Goal: Find specific page/section: Find specific page/section

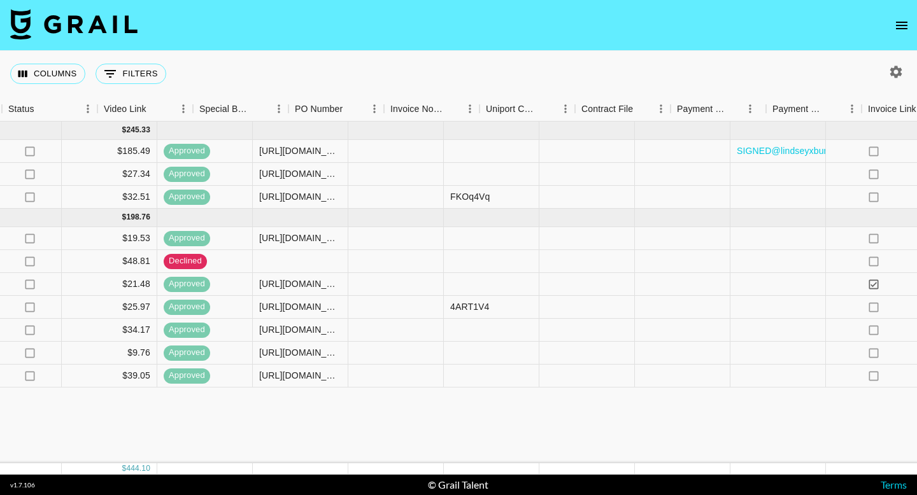
scroll to position [0, 1197]
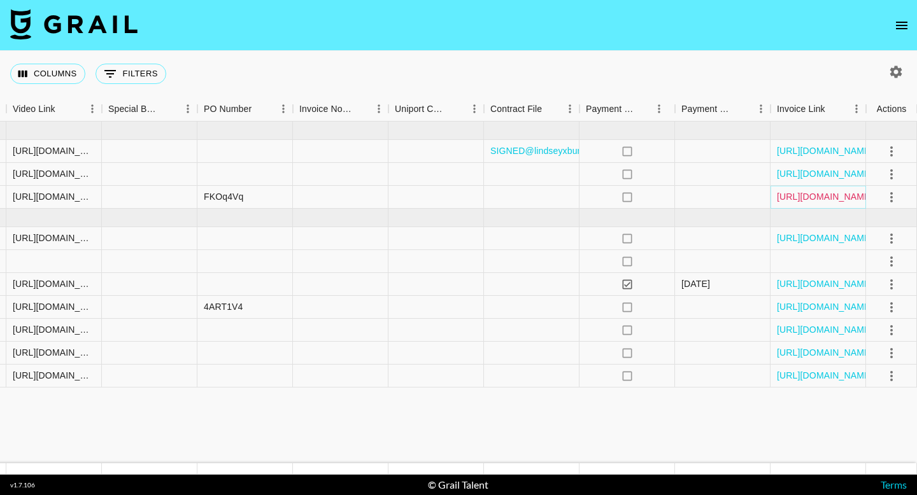
click at [800, 200] on link "[URL][DOMAIN_NAME]" at bounding box center [825, 196] width 96 height 13
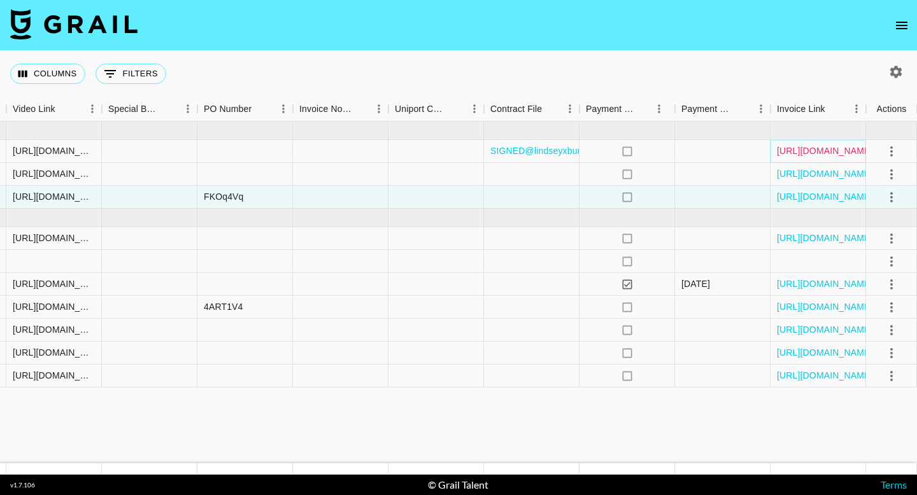
click at [823, 153] on link "[URL][DOMAIN_NAME]" at bounding box center [825, 151] width 96 height 13
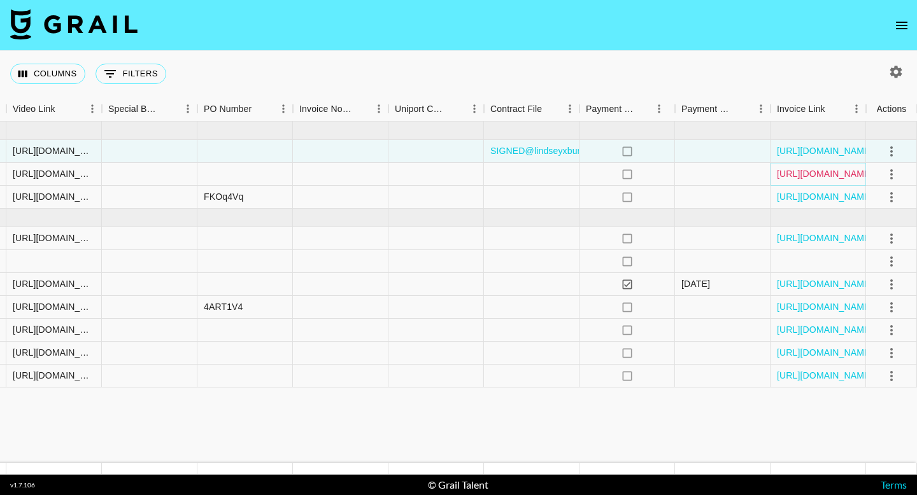
click at [800, 170] on link "[URL][DOMAIN_NAME]" at bounding box center [825, 173] width 96 height 13
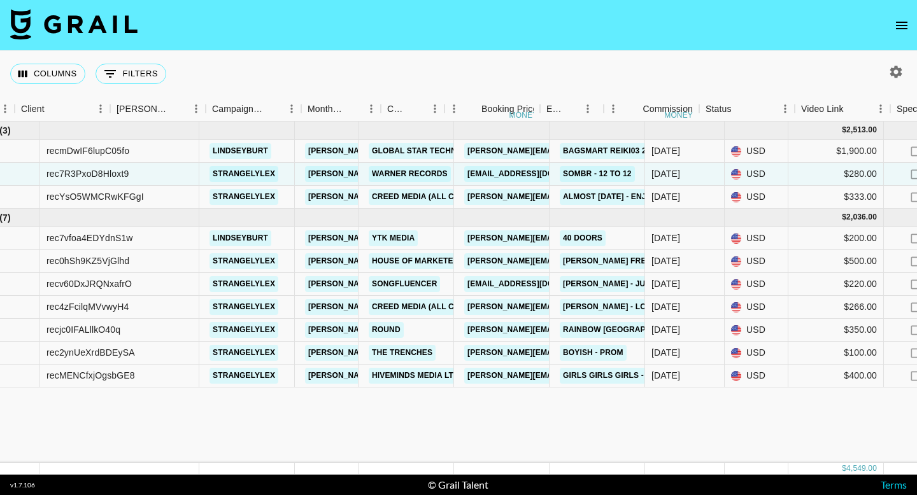
scroll to position [0, 0]
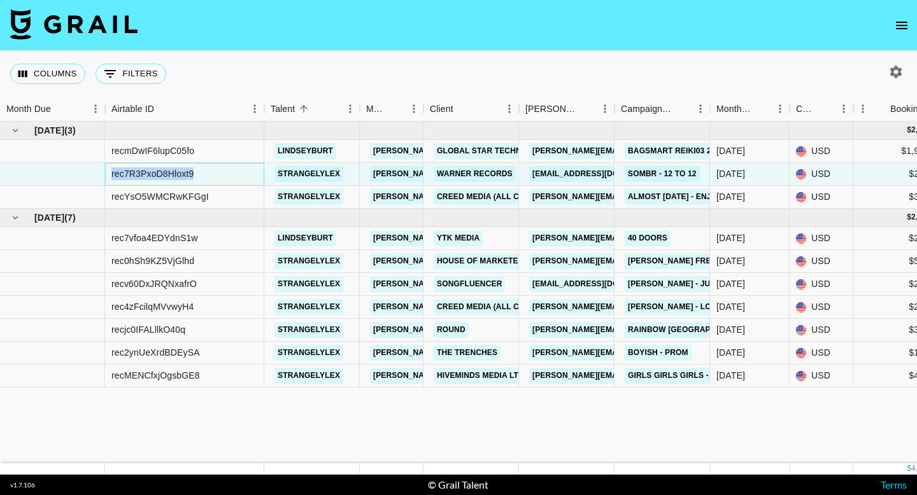
drag, startPoint x: 220, startPoint y: 174, endPoint x: 110, endPoint y: 173, distance: 110.2
click at [110, 173] on div "rec7R3PxoD8Hloxt9" at bounding box center [184, 174] width 159 height 23
copy div "rec7R3PxoD8Hloxt9"
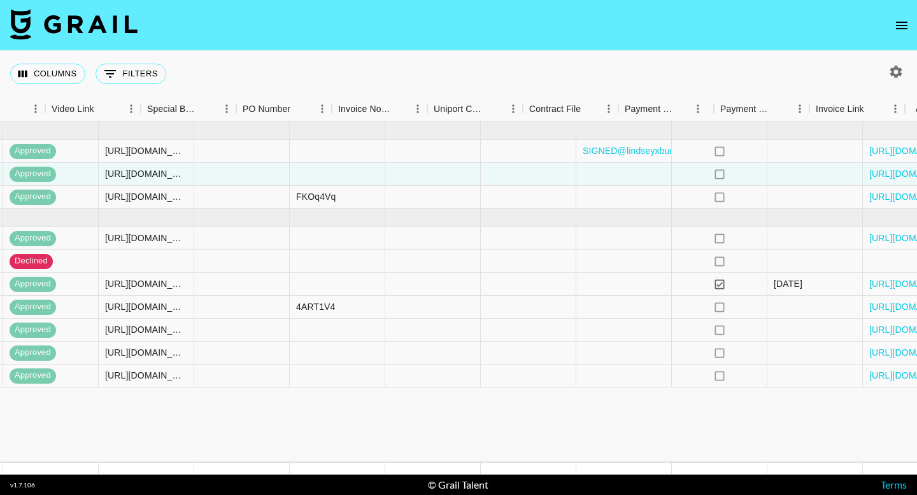
scroll to position [0, 1197]
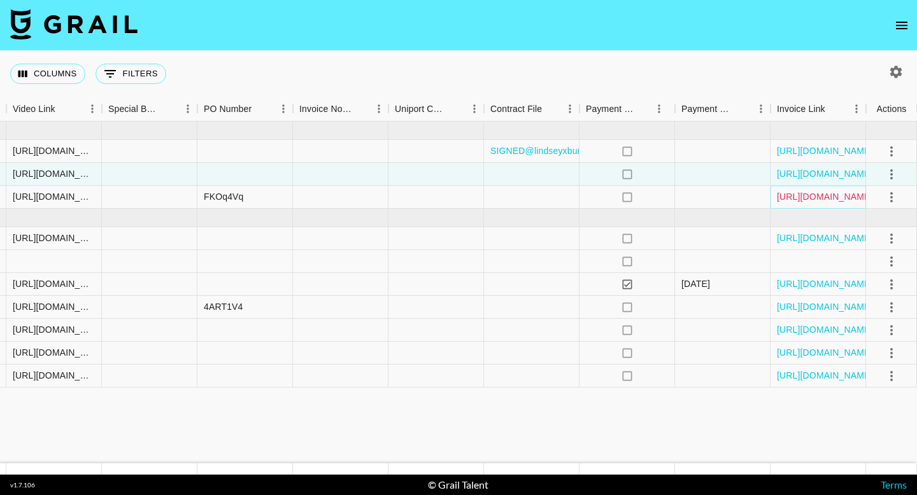
click at [793, 199] on link "[URL][DOMAIN_NAME]" at bounding box center [825, 196] width 96 height 13
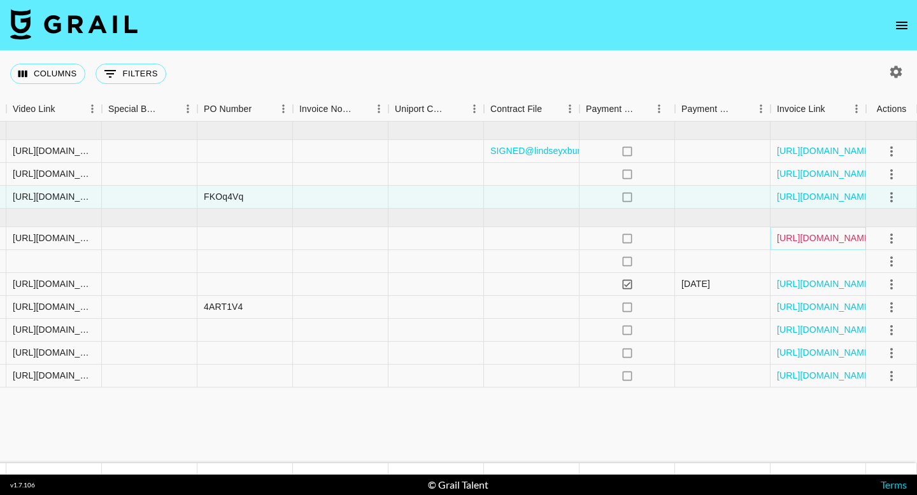
click at [808, 238] on link "[URL][DOMAIN_NAME]" at bounding box center [825, 238] width 96 height 13
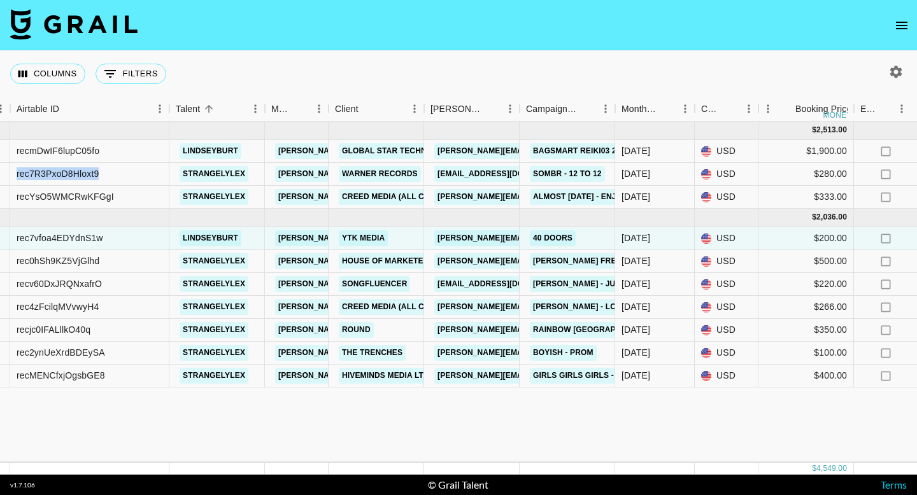
scroll to position [0, 0]
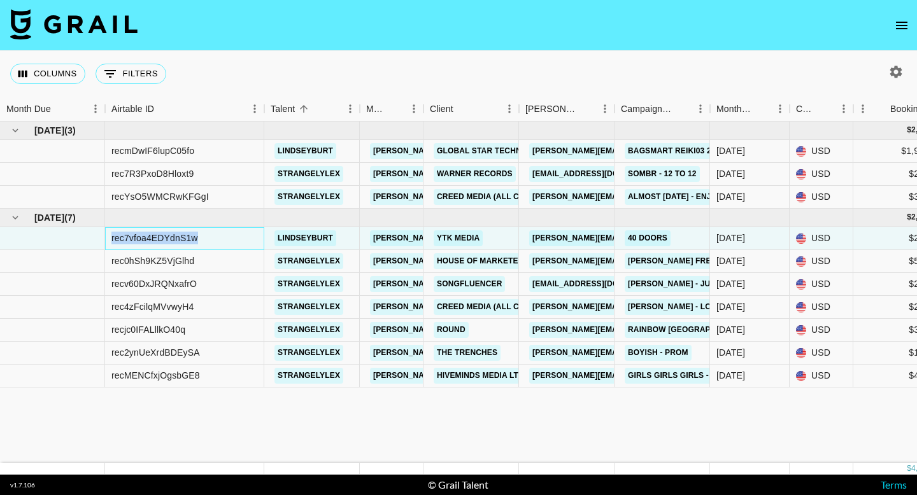
drag, startPoint x: 221, startPoint y: 240, endPoint x: 111, endPoint y: 238, distance: 109.6
click at [111, 238] on div "rec7vfoa4EDYdnS1w" at bounding box center [184, 238] width 159 height 23
copy div "rec7vfoa4EDYdnS1w"
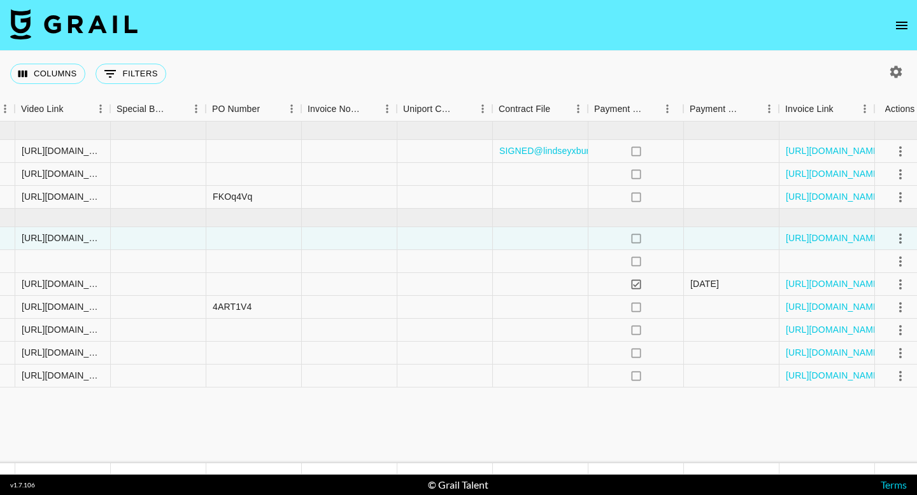
scroll to position [0, 1189]
click at [808, 307] on link "[URL][DOMAIN_NAME]" at bounding box center [833, 307] width 96 height 13
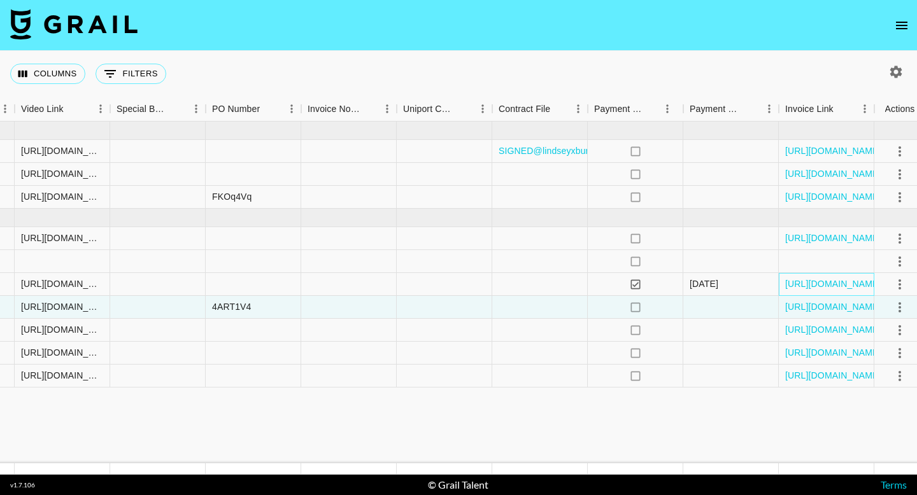
click at [831, 291] on div "[URL][DOMAIN_NAME]" at bounding box center [827, 284] width 96 height 23
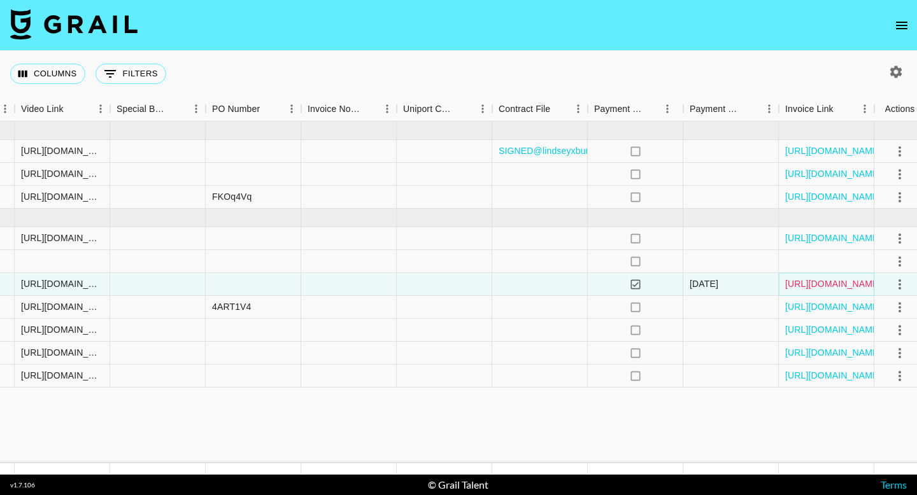
click at [835, 289] on link "[URL][DOMAIN_NAME]" at bounding box center [833, 284] width 96 height 13
click at [846, 309] on link "[URL][DOMAIN_NAME]" at bounding box center [833, 307] width 96 height 13
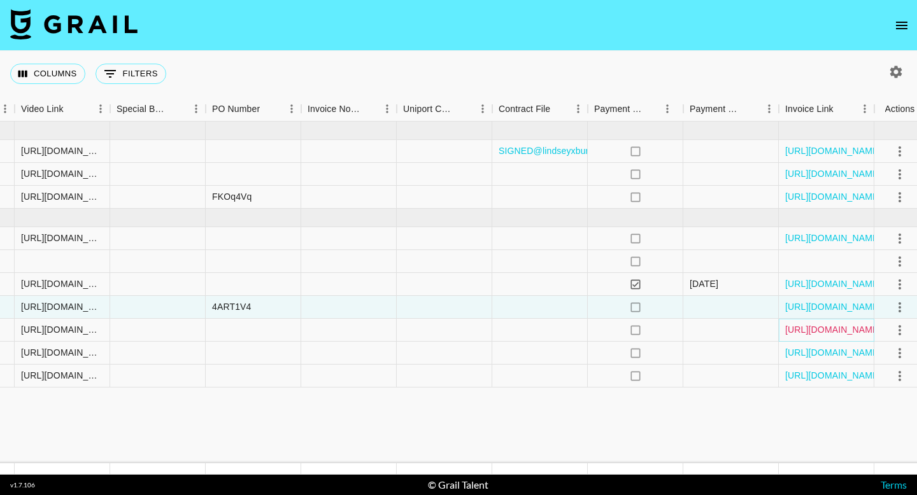
click at [860, 331] on link "[URL][DOMAIN_NAME]" at bounding box center [833, 330] width 96 height 13
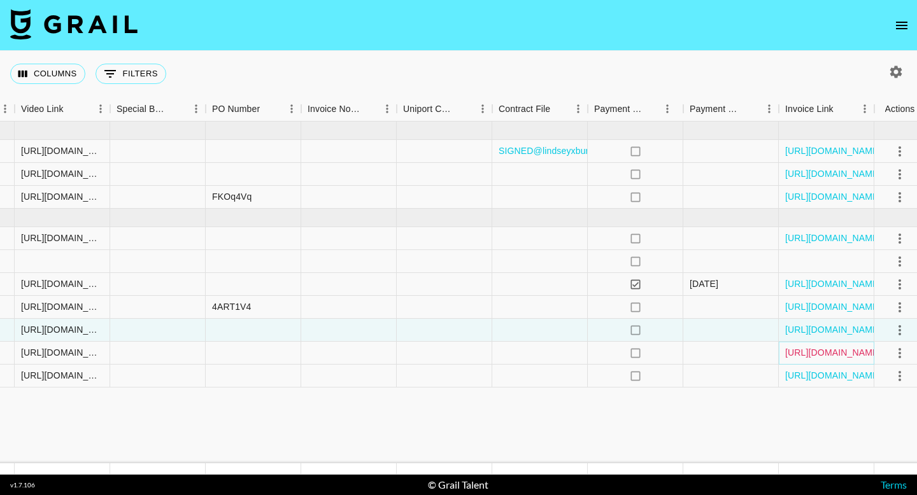
click at [839, 352] on link "[URL][DOMAIN_NAME]" at bounding box center [833, 352] width 96 height 13
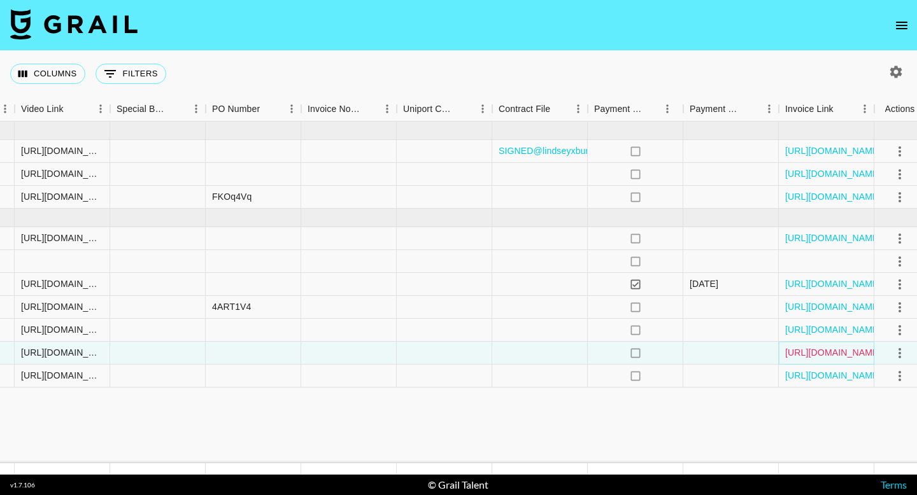
click at [832, 350] on link "[URL][DOMAIN_NAME]" at bounding box center [833, 352] width 96 height 13
click at [841, 373] on link "[URL][DOMAIN_NAME]" at bounding box center [833, 375] width 96 height 13
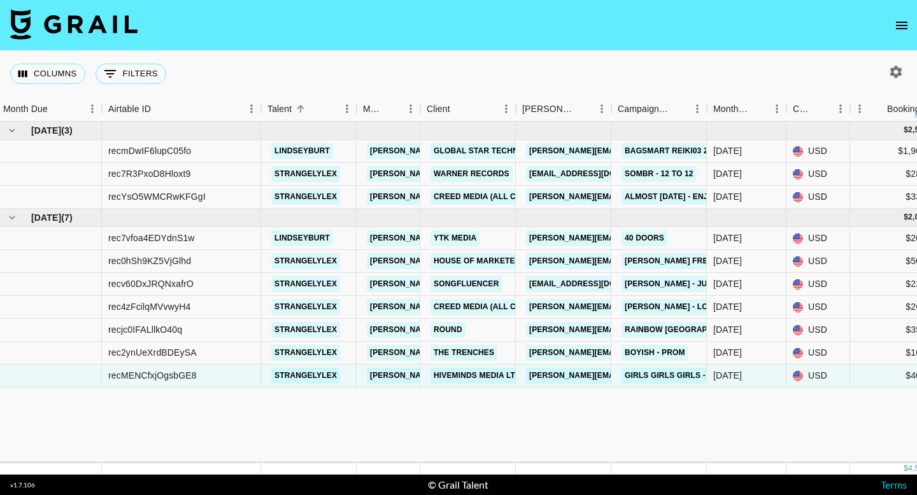
scroll to position [0, 0]
